Goal: Task Accomplishment & Management: Manage account settings

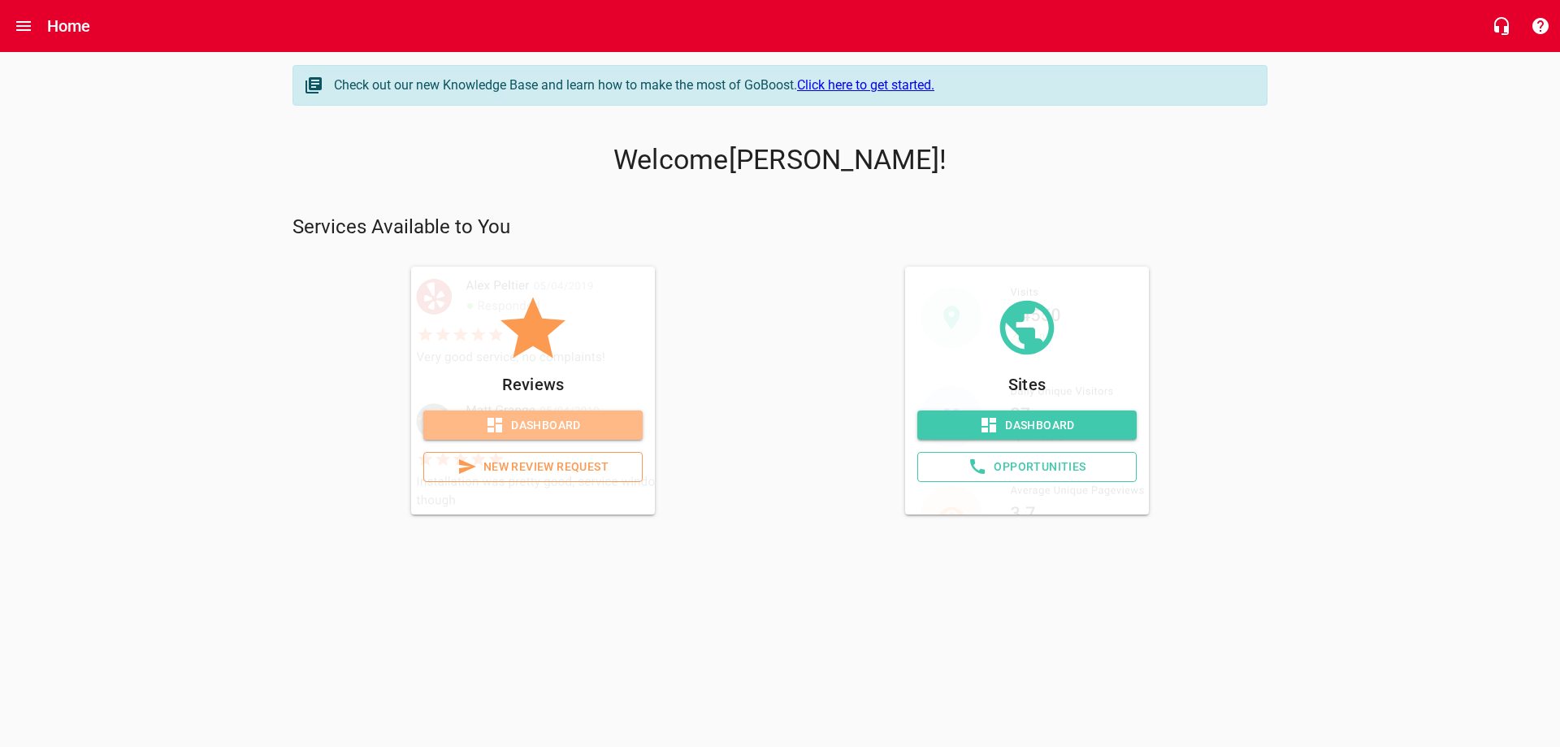
click at [577, 426] on span "Dashboard" at bounding box center [532, 425] width 193 height 20
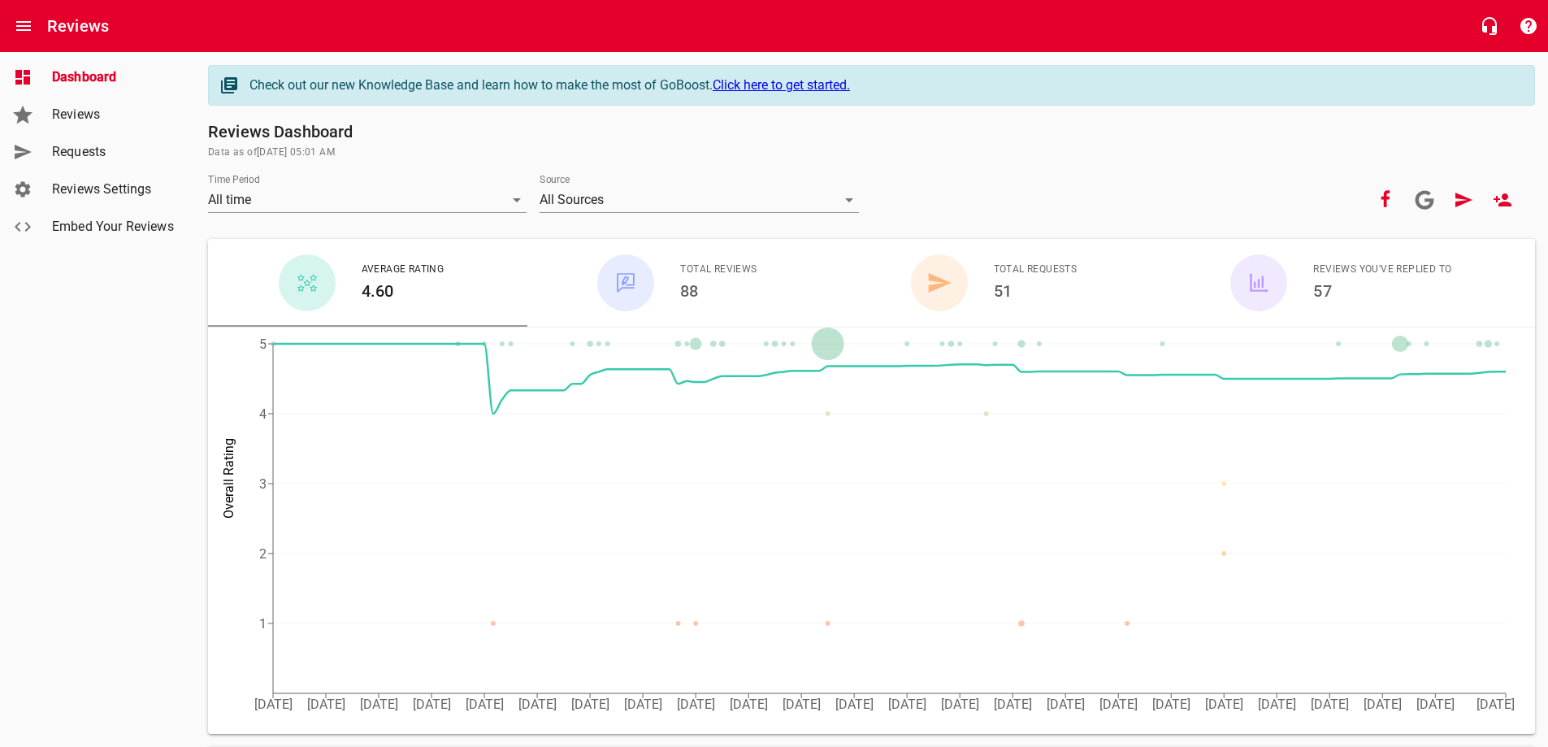
click at [93, 134] on link "Requests" at bounding box center [97, 151] width 195 height 37
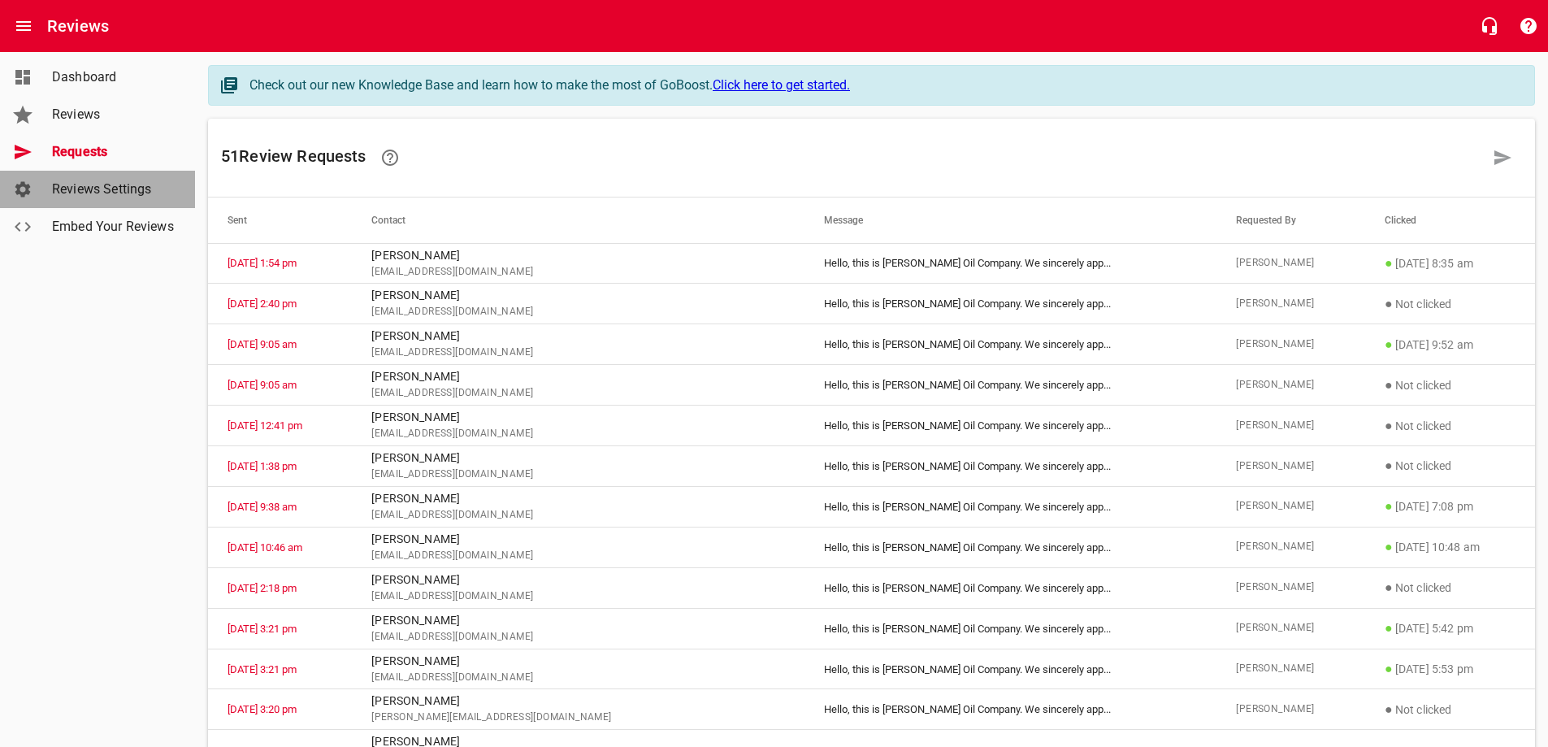
click at [120, 180] on link "Reviews Settings" at bounding box center [97, 189] width 195 height 37
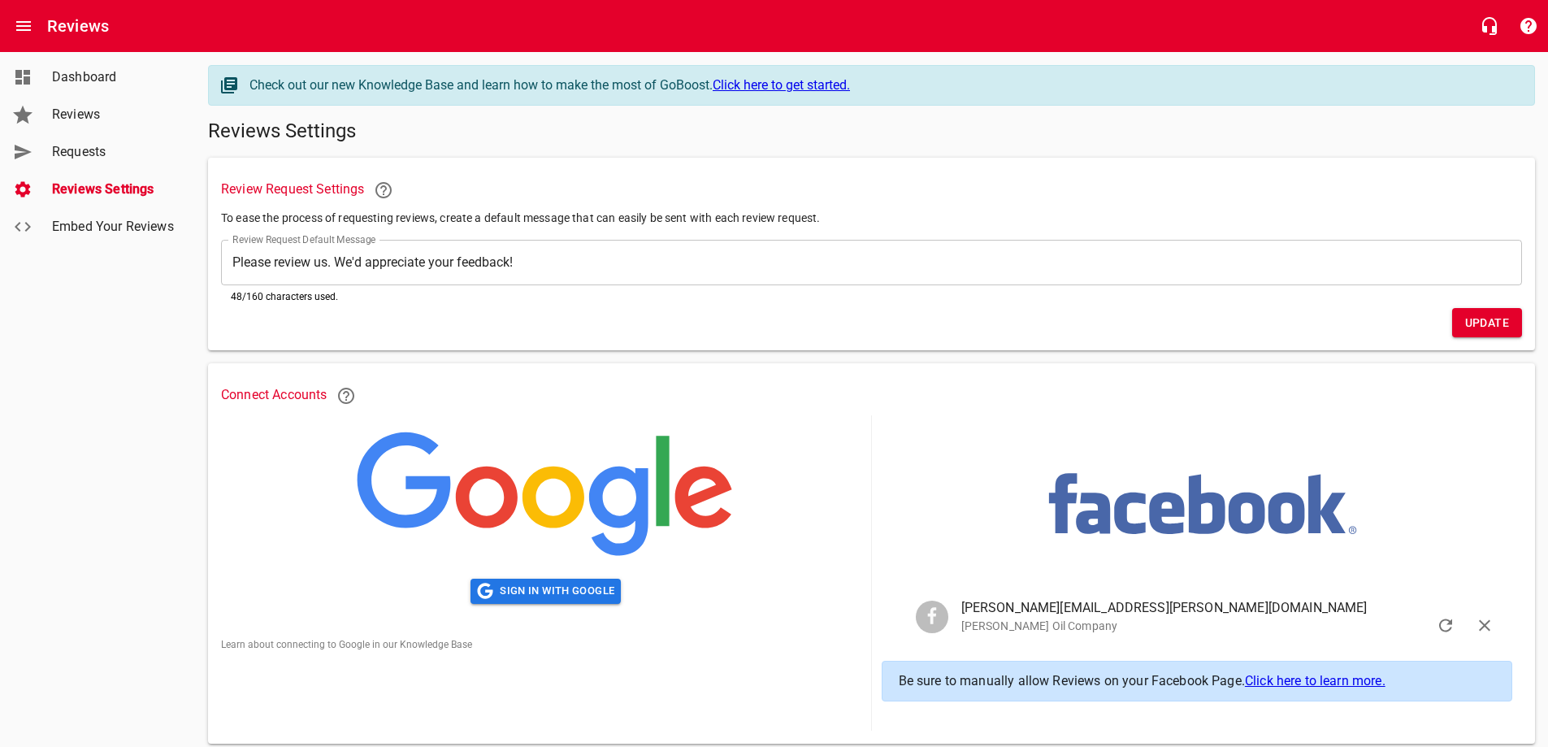
click at [165, 227] on span "Embed Your Reviews" at bounding box center [113, 226] width 123 height 19
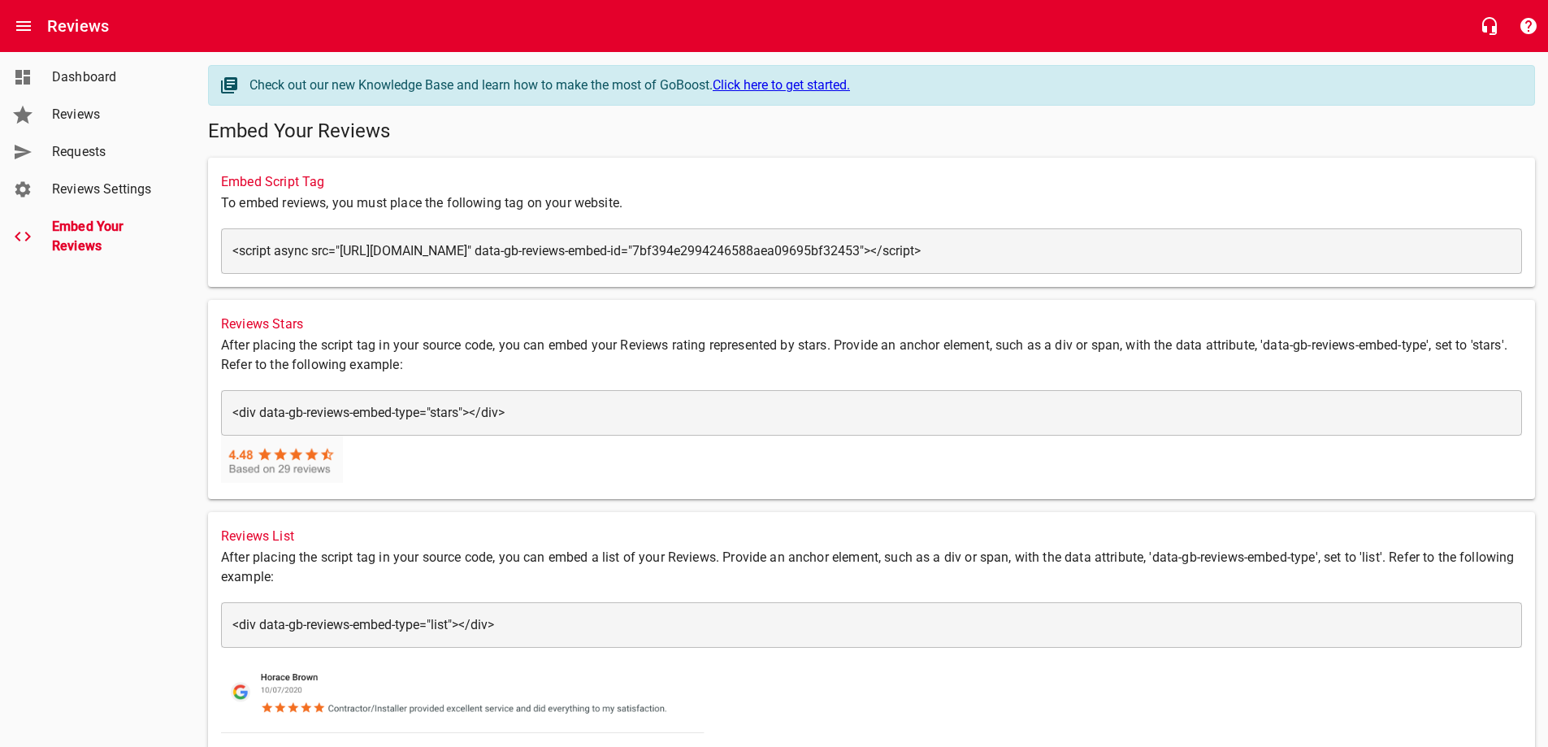
click at [88, 90] on link "Dashboard" at bounding box center [97, 76] width 195 height 37
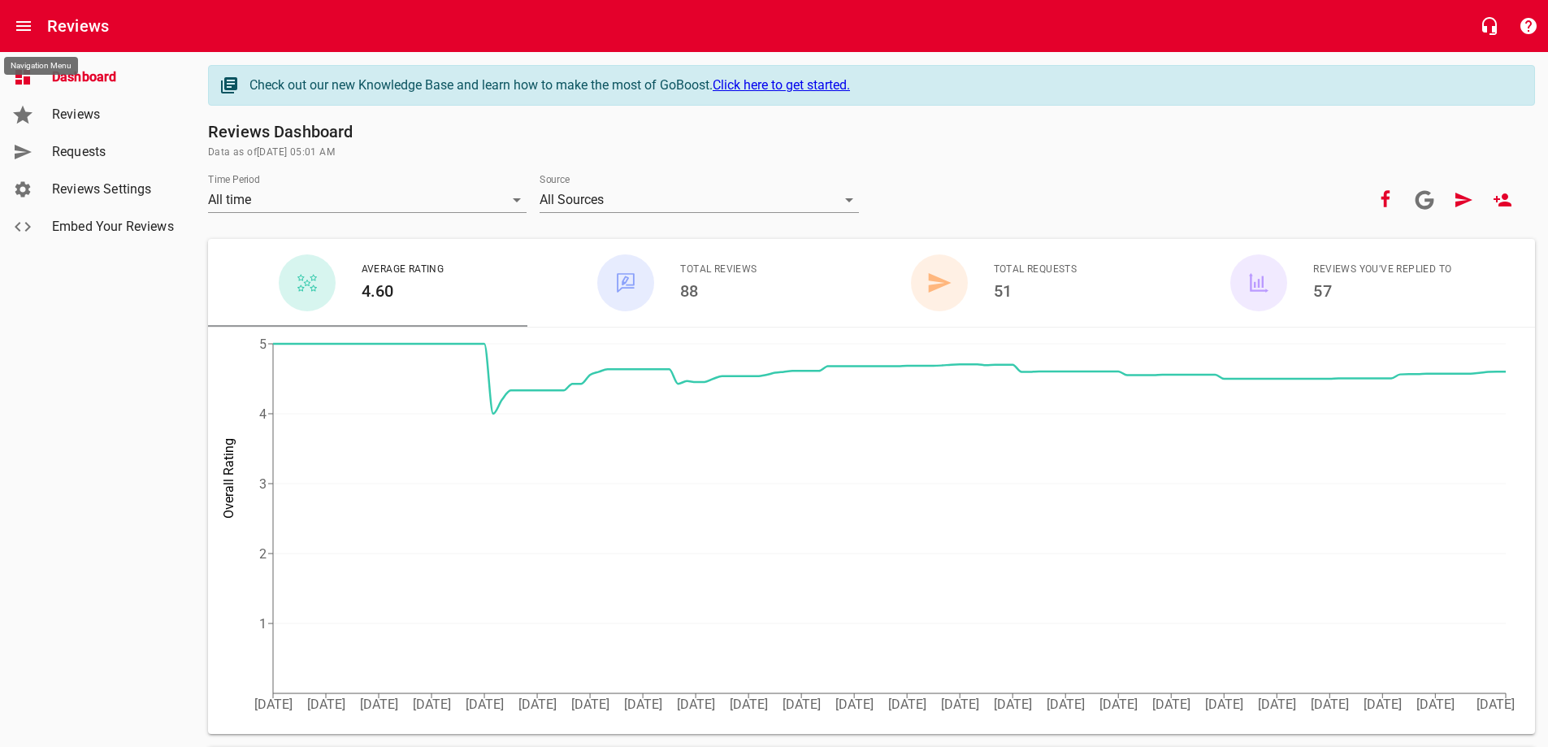
click at [28, 28] on icon "Open drawer" at bounding box center [23, 25] width 19 height 19
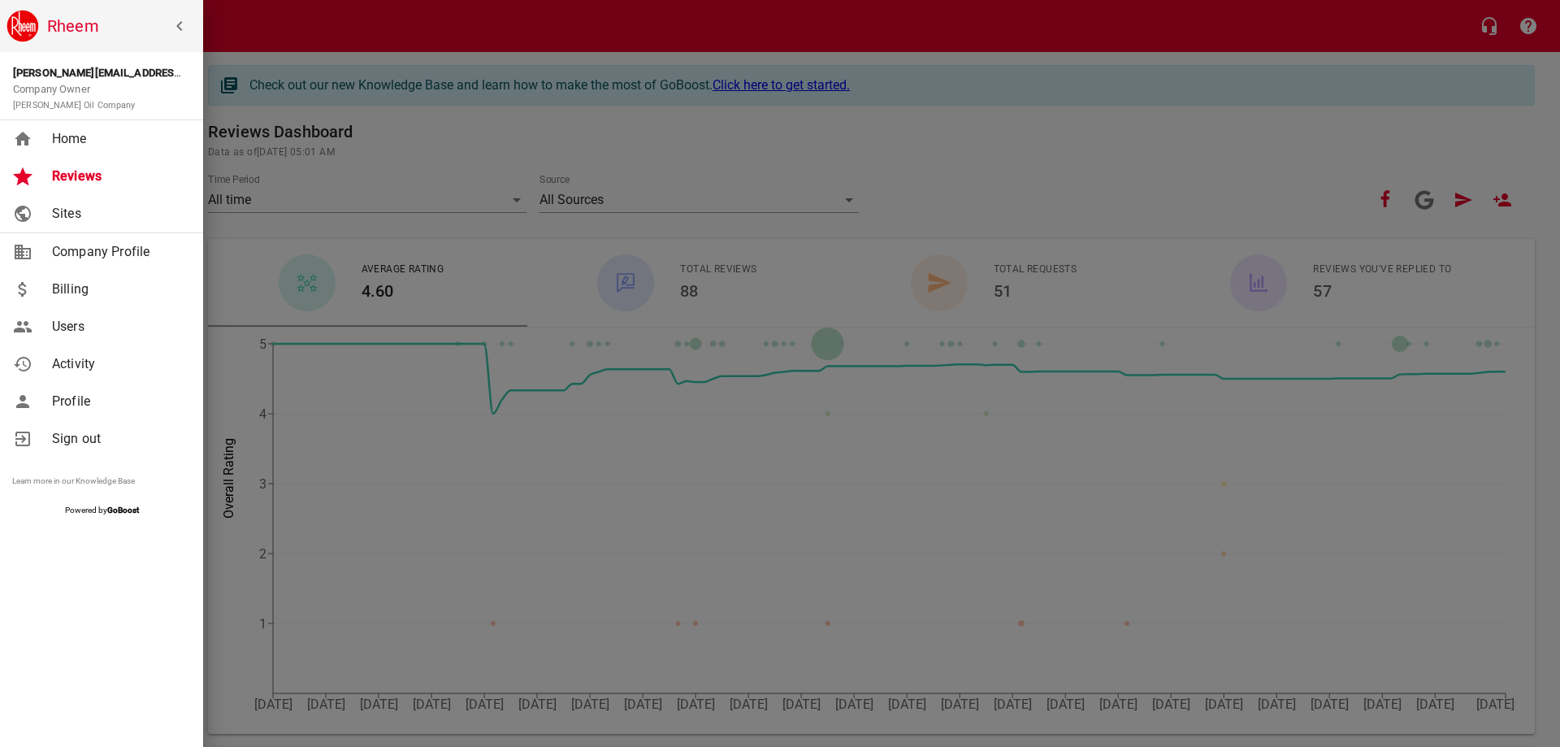
click at [106, 221] on span "Sites" at bounding box center [118, 213] width 132 height 19
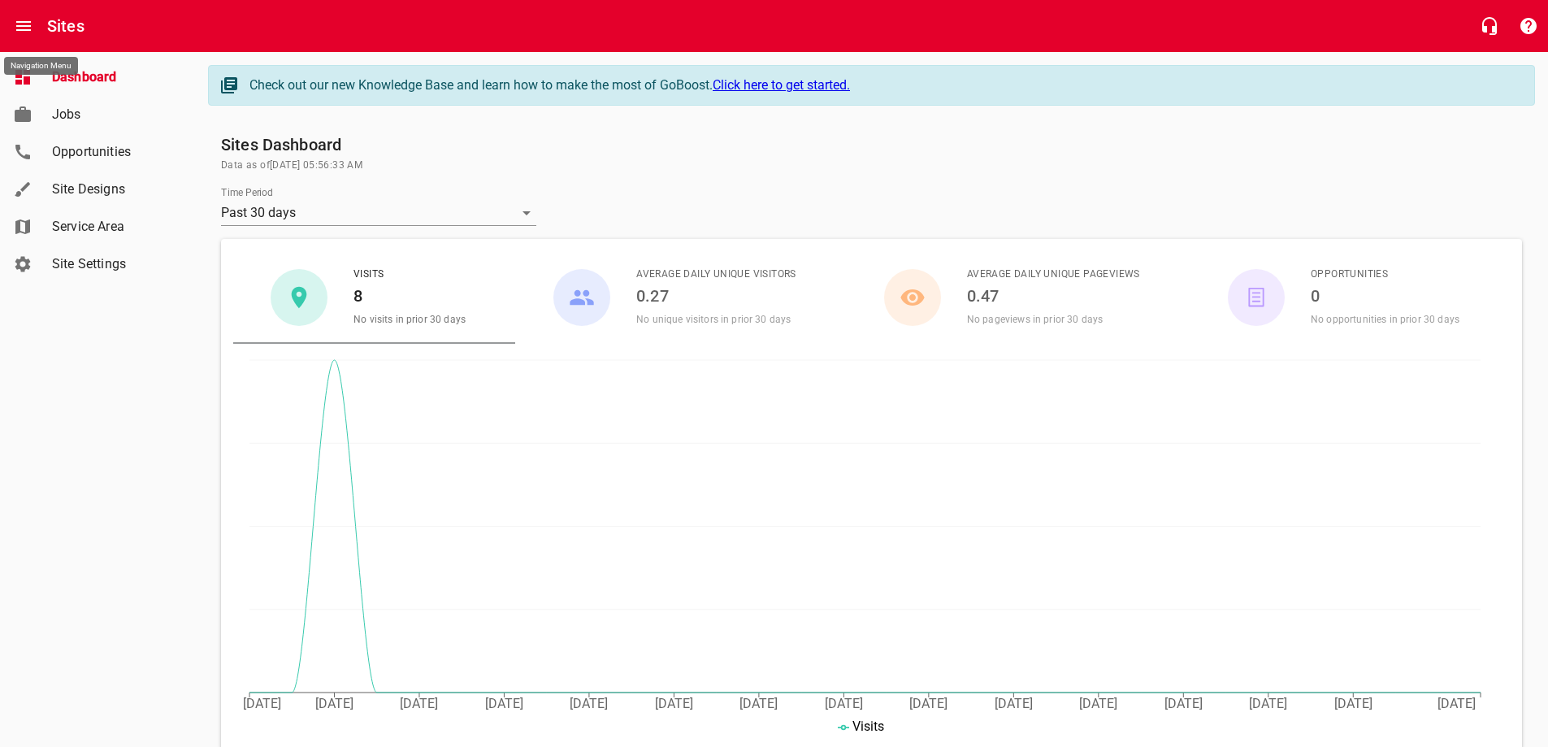
click at [22, 26] on icon "Open drawer" at bounding box center [23, 26] width 15 height 10
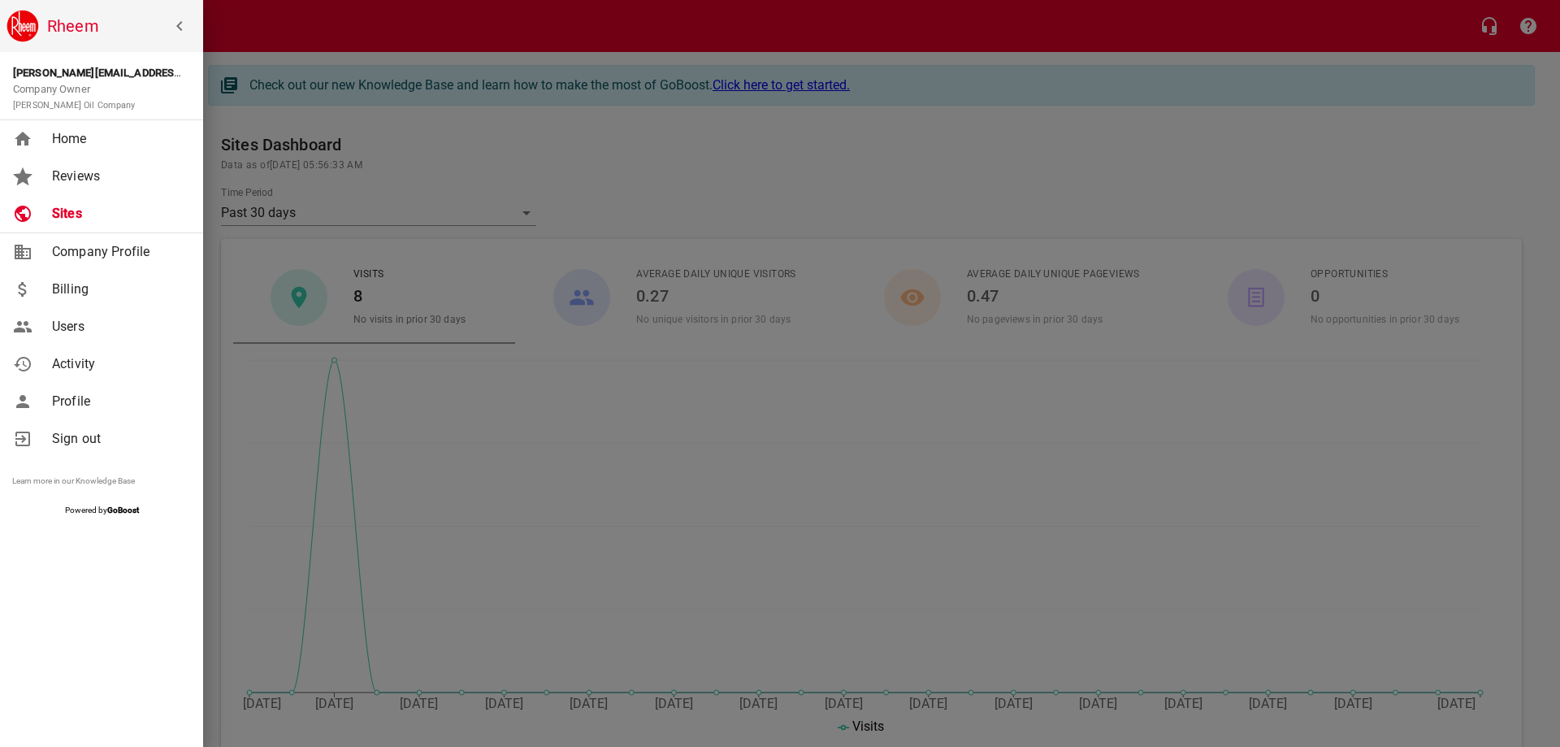
click at [70, 258] on span "Company Profile" at bounding box center [118, 251] width 132 height 19
select select "[US_STATE]"
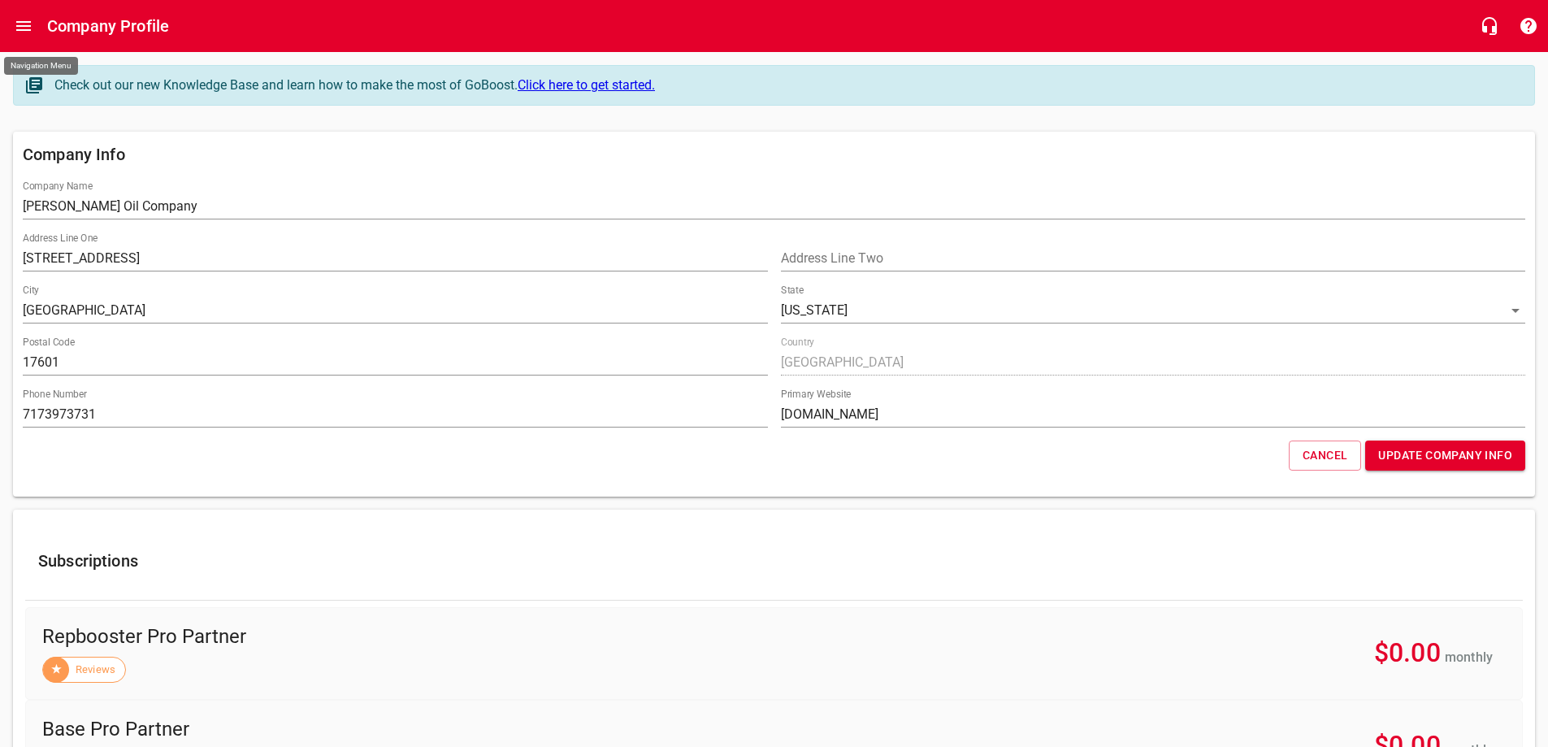
click at [24, 23] on icon "Open drawer" at bounding box center [23, 26] width 15 height 10
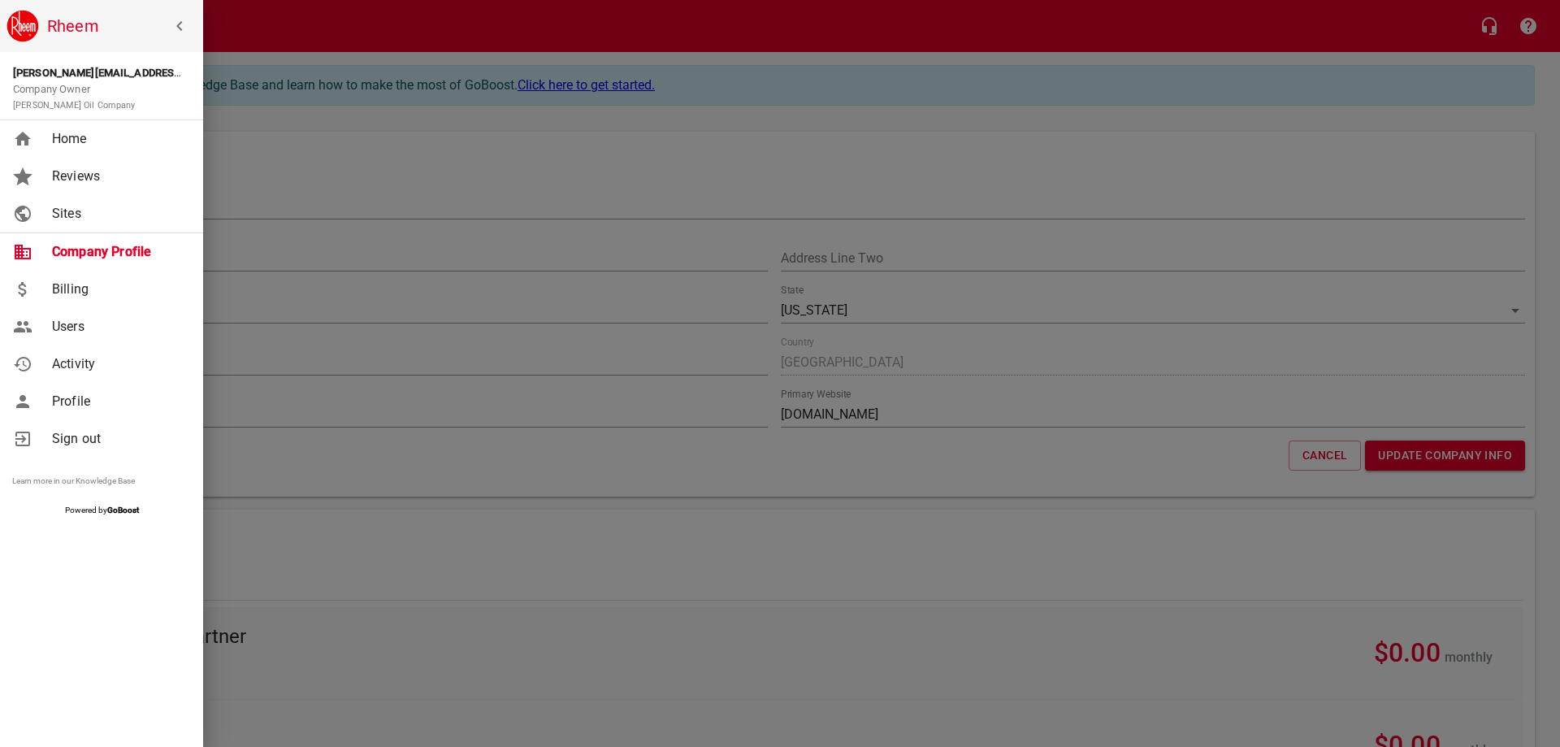
click at [65, 141] on span "Home" at bounding box center [118, 138] width 132 height 19
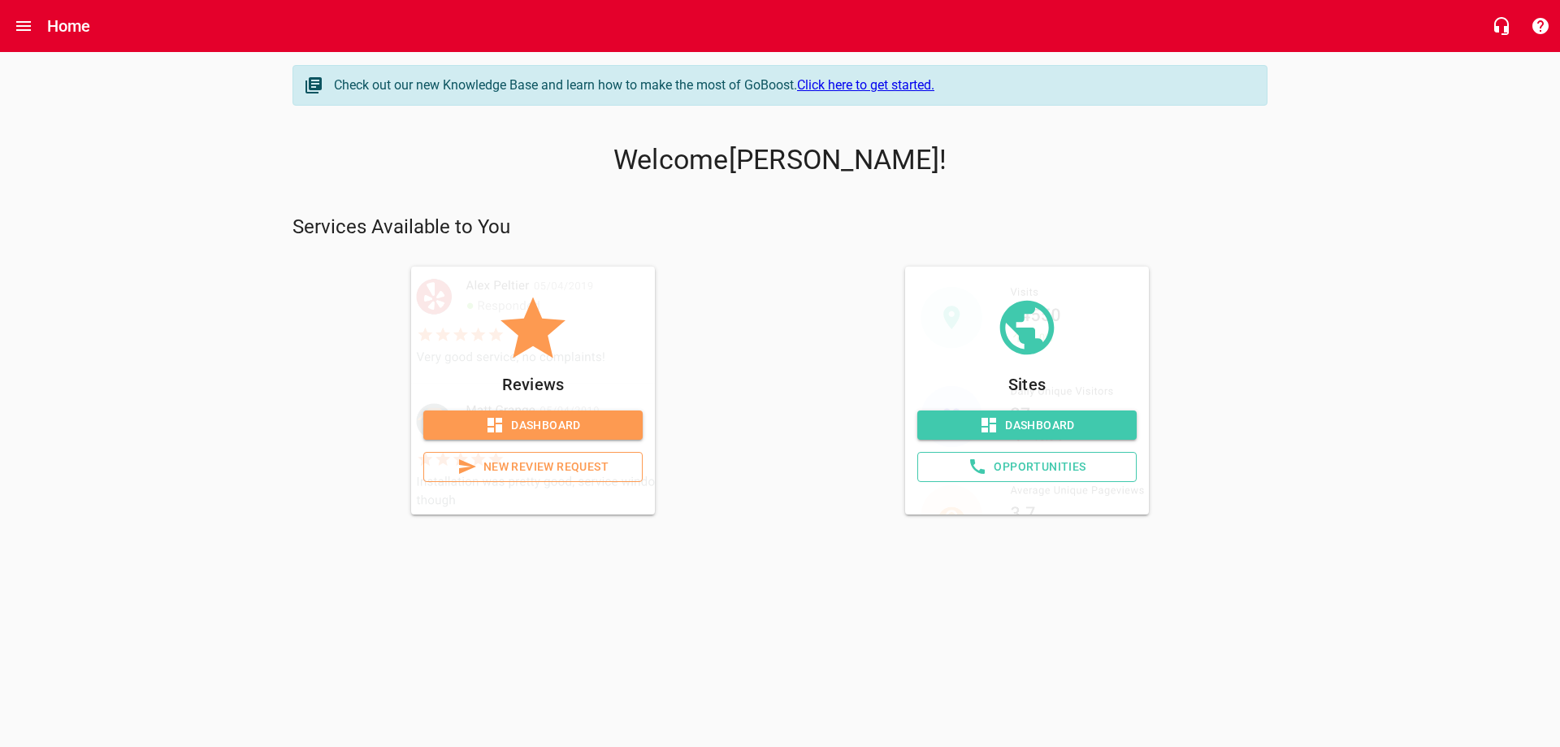
click at [483, 426] on span "Dashboard" at bounding box center [532, 425] width 193 height 20
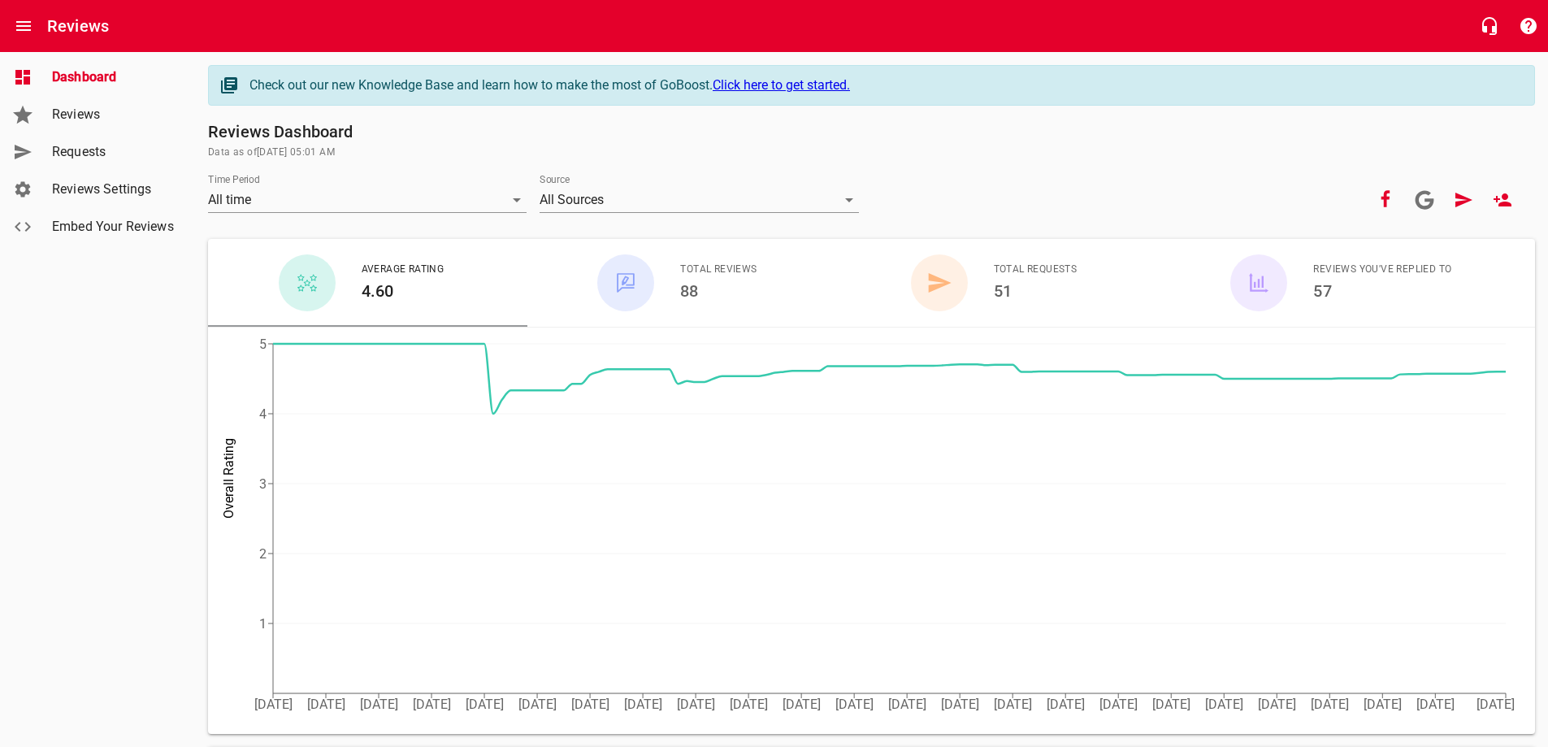
click at [115, 124] on link "Reviews" at bounding box center [97, 114] width 195 height 37
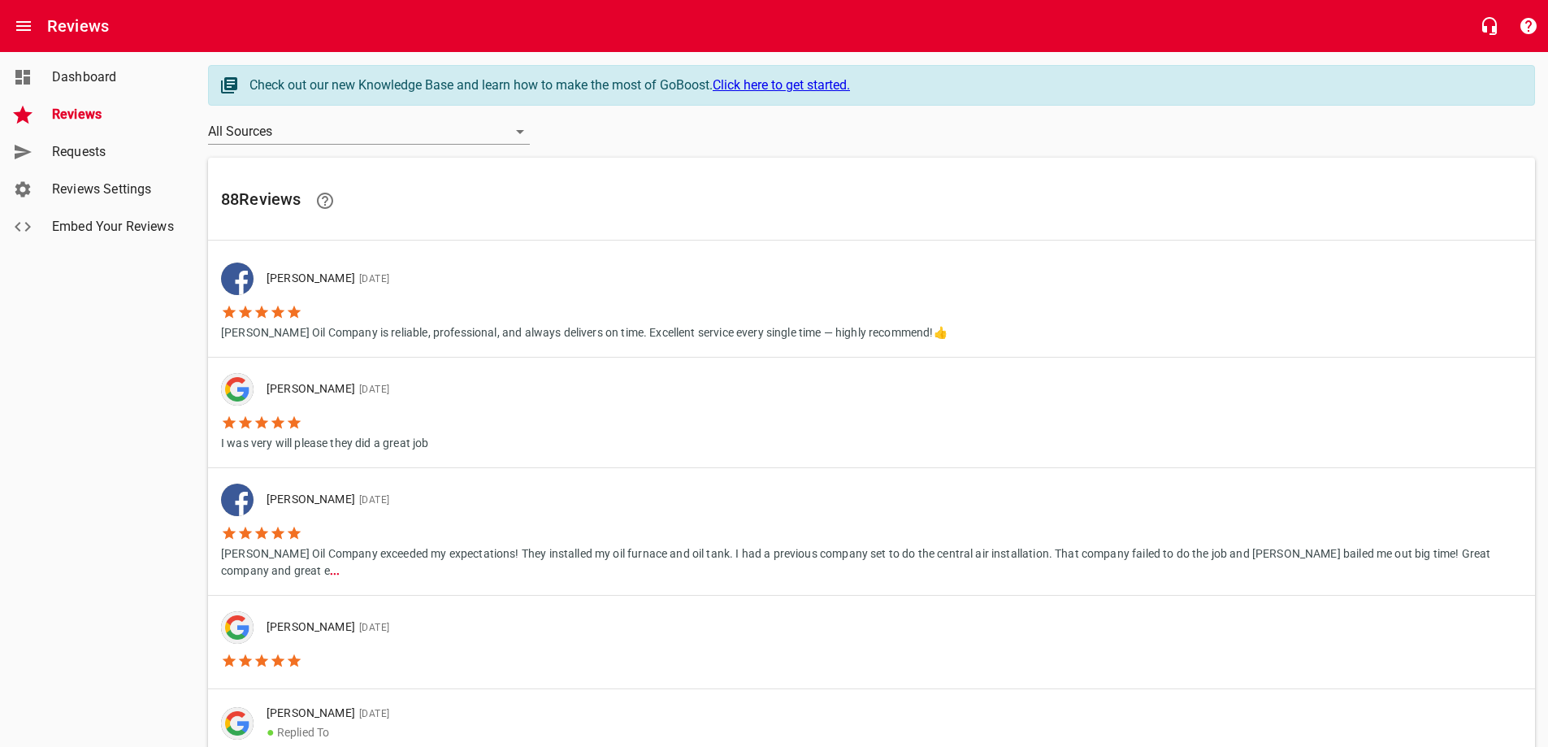
click at [102, 161] on span "Requests" at bounding box center [113, 151] width 123 height 19
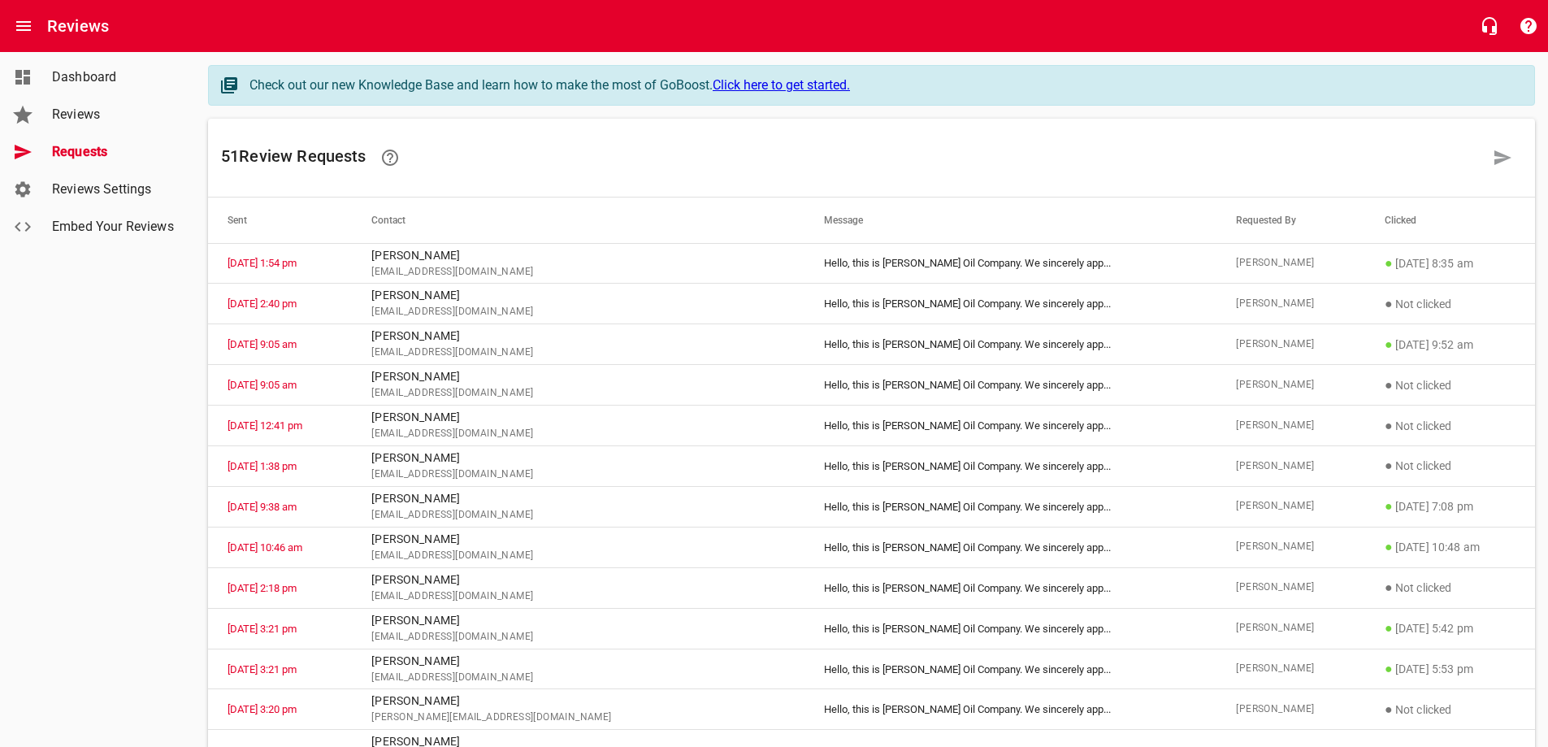
click at [240, 222] on th "Sent" at bounding box center [280, 219] width 144 height 45
click at [175, 385] on div "Dashboard Reviews Requests Reviews Settings Embed Your Reviews" at bounding box center [98, 373] width 196 height 747
